Goal: Information Seeking & Learning: Learn about a topic

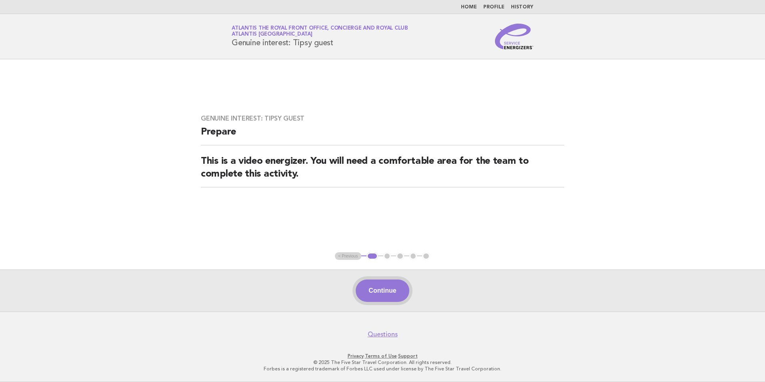
click at [388, 287] on button "Continue" at bounding box center [382, 290] width 53 height 22
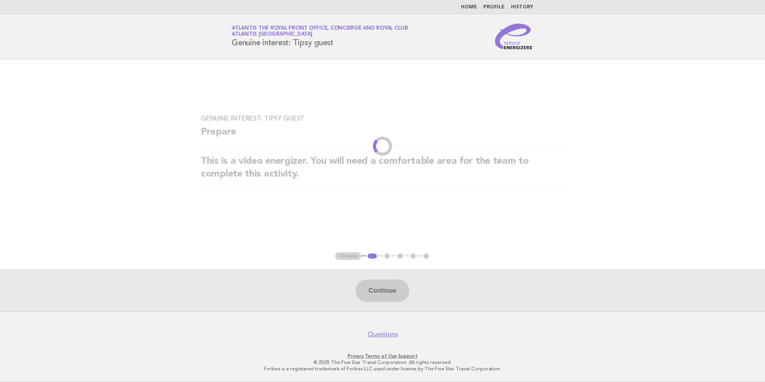
click at [503, 32] on img at bounding box center [514, 37] width 38 height 26
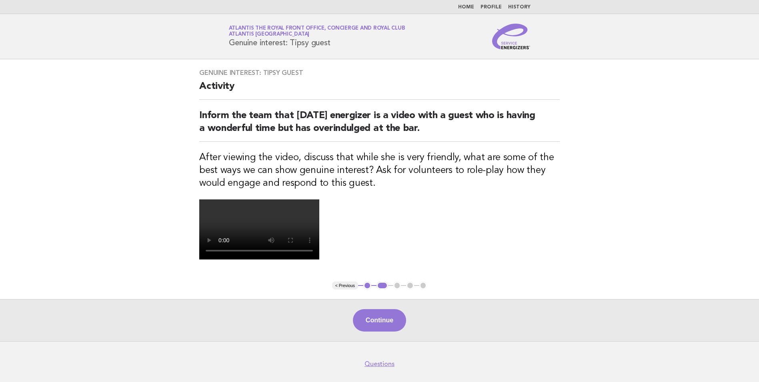
click at [471, 9] on link "Home" at bounding box center [466, 7] width 16 height 5
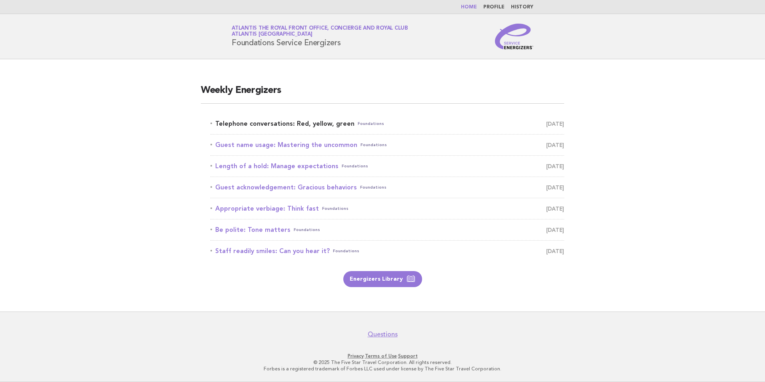
click at [343, 124] on link "Telephone conversations: Red, yellow, green Foundations [DATE]" at bounding box center [388, 123] width 354 height 11
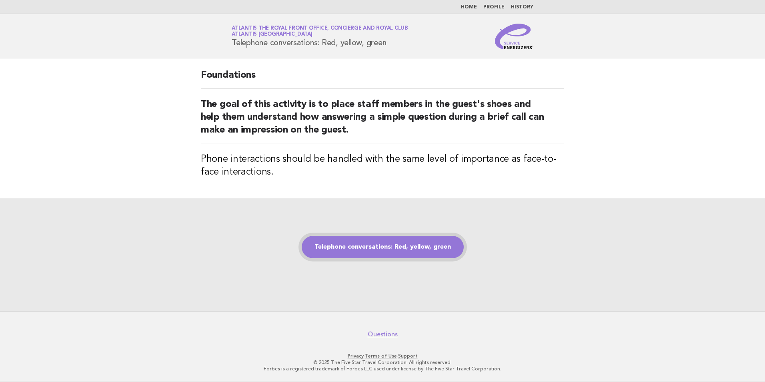
click at [409, 251] on link "Telephone conversations: Red, yellow, green" at bounding box center [383, 247] width 162 height 22
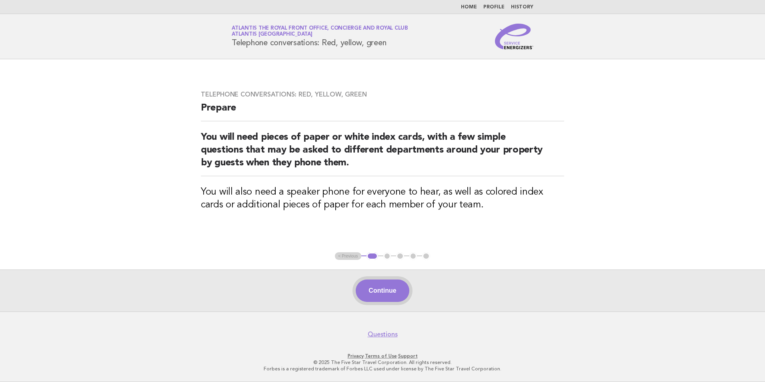
click at [387, 291] on button "Continue" at bounding box center [382, 290] width 53 height 22
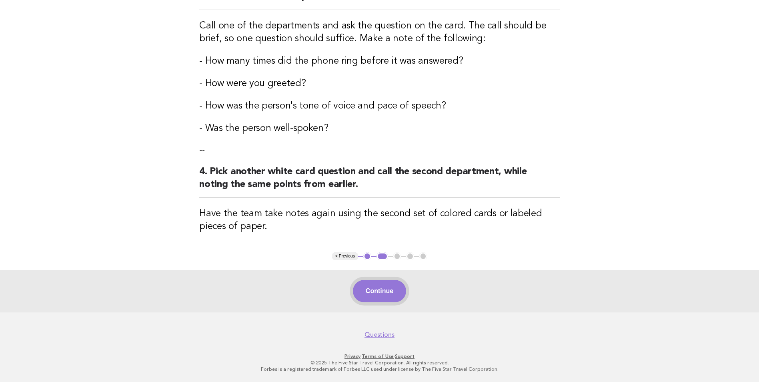
click at [390, 295] on button "Continue" at bounding box center [379, 291] width 53 height 22
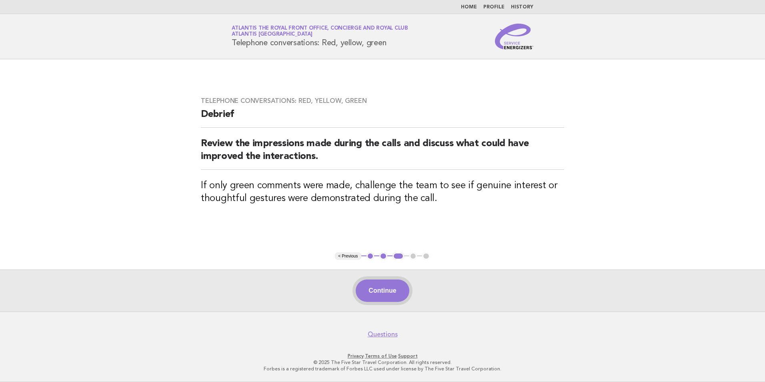
click at [392, 290] on button "Continue" at bounding box center [382, 290] width 53 height 22
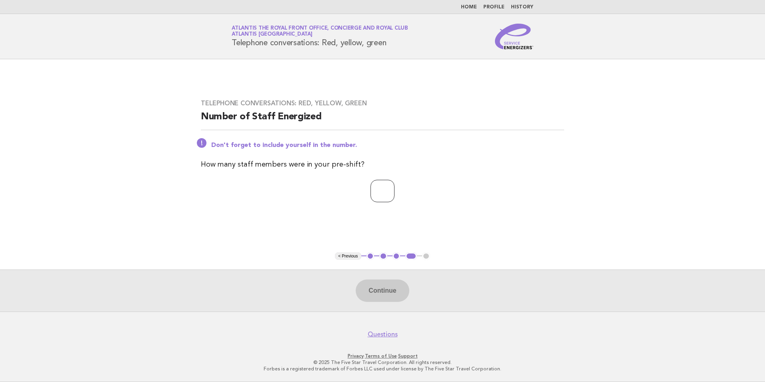
click at [377, 196] on input "number" at bounding box center [383, 191] width 24 height 22
type input "*"
click at [376, 293] on button "Continue" at bounding box center [382, 290] width 53 height 22
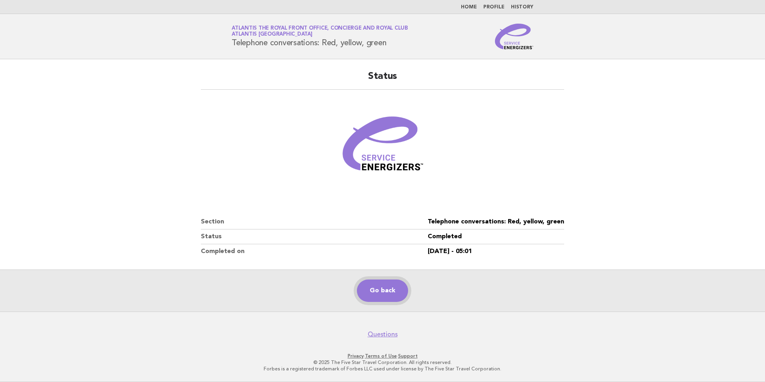
click at [387, 288] on link "Go back" at bounding box center [382, 290] width 51 height 22
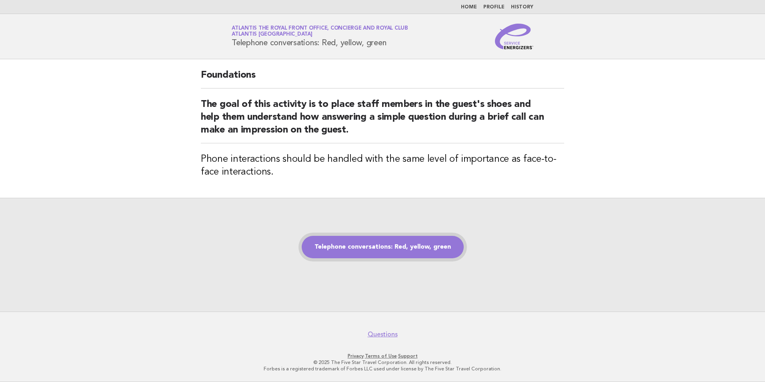
click at [393, 248] on link "Telephone conversations: Red, yellow, green" at bounding box center [383, 247] width 162 height 22
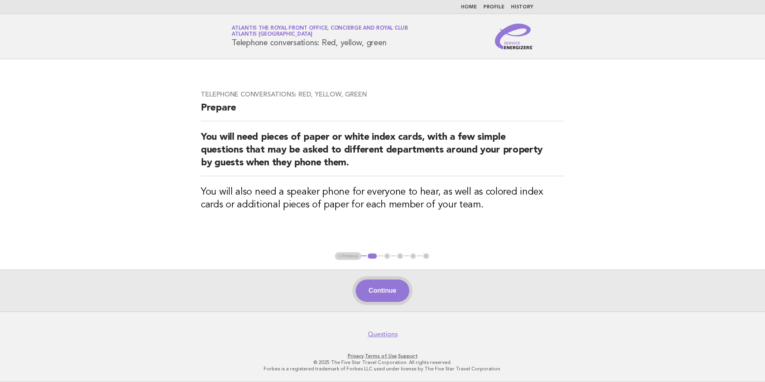
click at [385, 291] on button "Continue" at bounding box center [382, 290] width 53 height 22
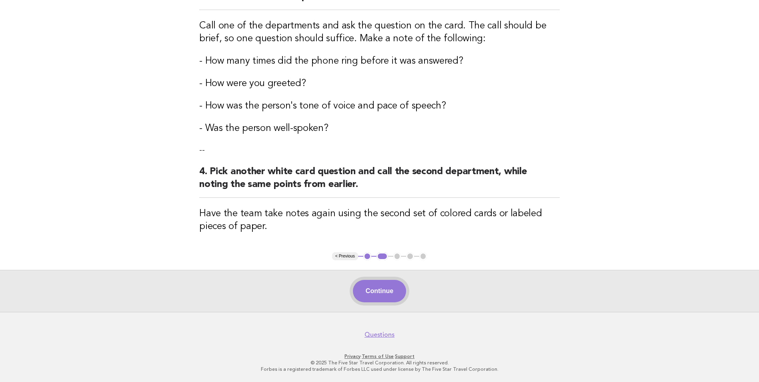
click at [385, 288] on button "Continue" at bounding box center [379, 291] width 53 height 22
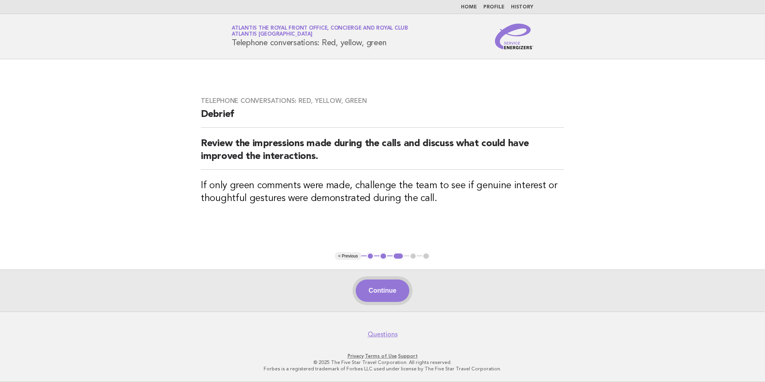
click at [386, 294] on button "Continue" at bounding box center [382, 290] width 53 height 22
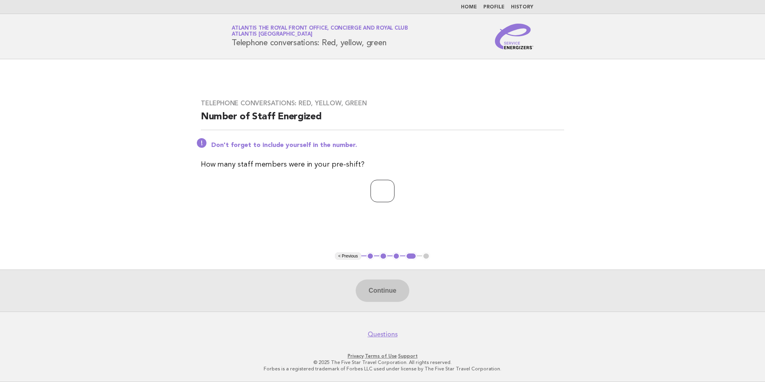
click at [386, 195] on input "number" at bounding box center [383, 191] width 24 height 22
type input "*"
click at [374, 285] on button "Continue" at bounding box center [382, 290] width 53 height 22
